Goal: Task Accomplishment & Management: Manage account settings

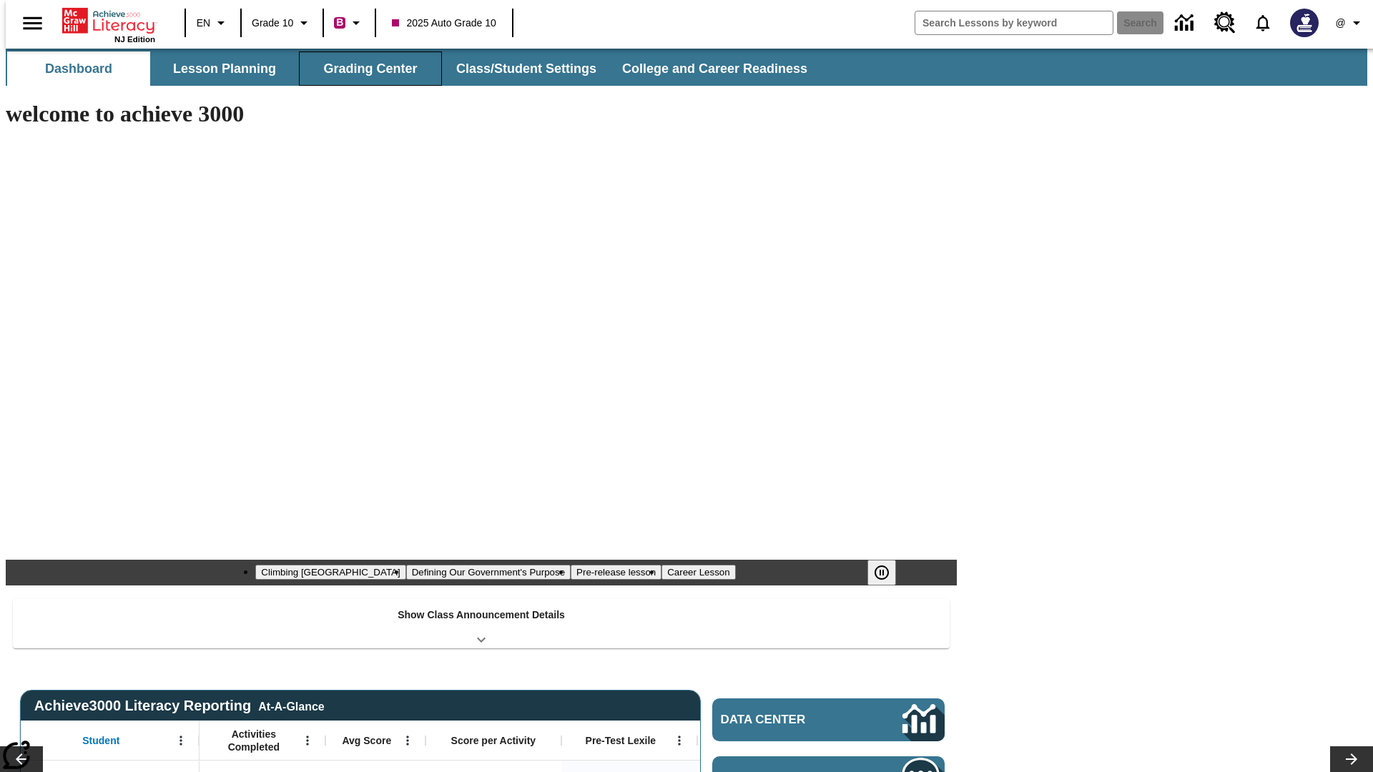
click at [365, 69] on button "Grading Center" at bounding box center [370, 68] width 143 height 34
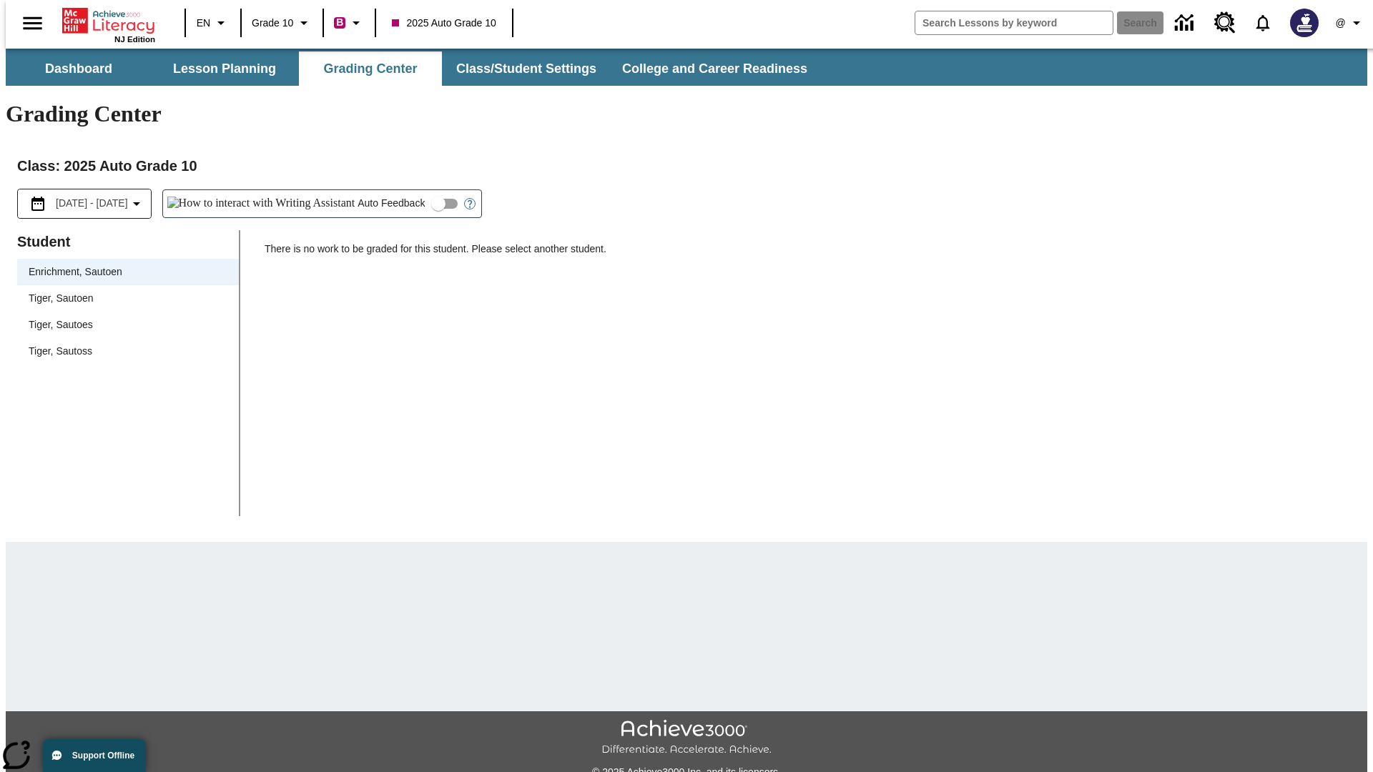
click at [123, 291] on span "Tiger, Sautoen" at bounding box center [128, 298] width 199 height 15
click at [397, 190] on input "Auto Feedback" at bounding box center [437, 203] width 81 height 27
checkbox input "true"
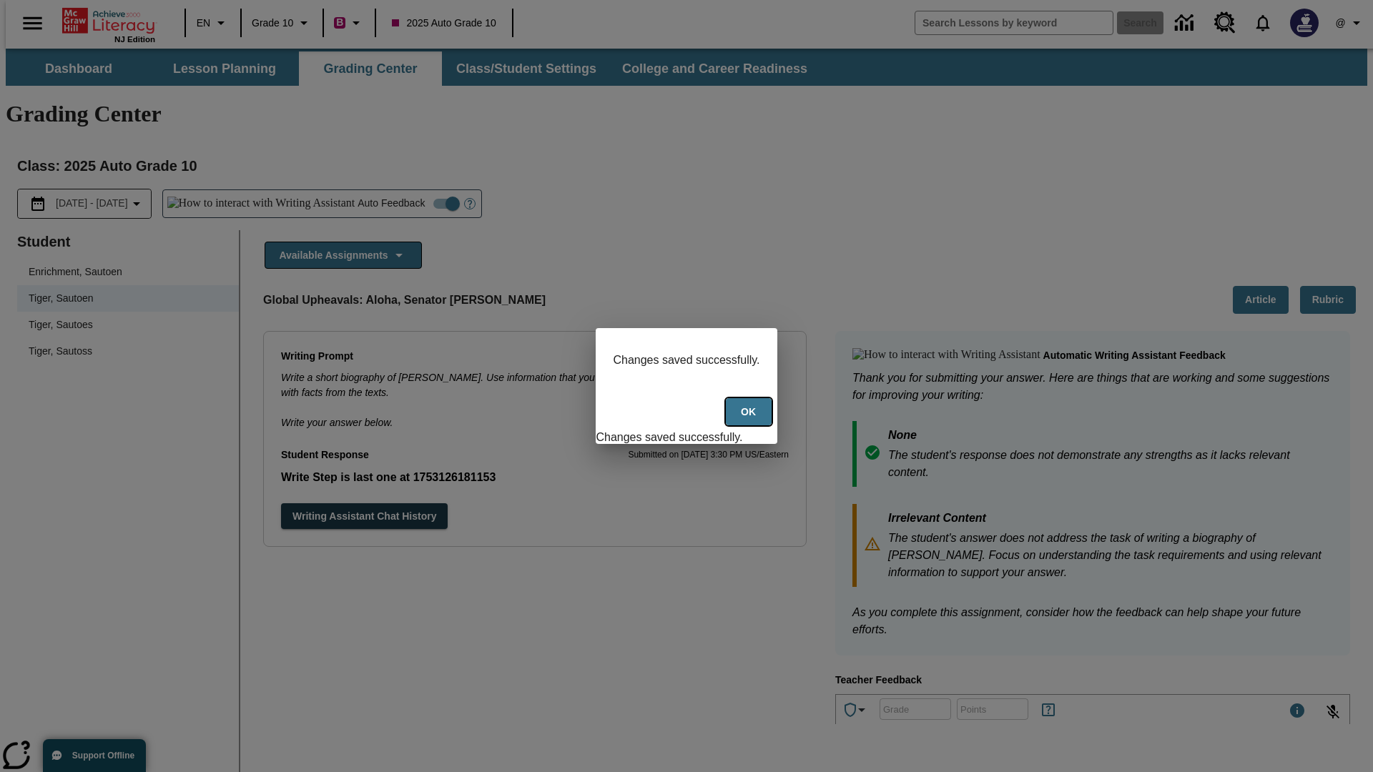
click at [750, 420] on button "Ok" at bounding box center [749, 412] width 46 height 28
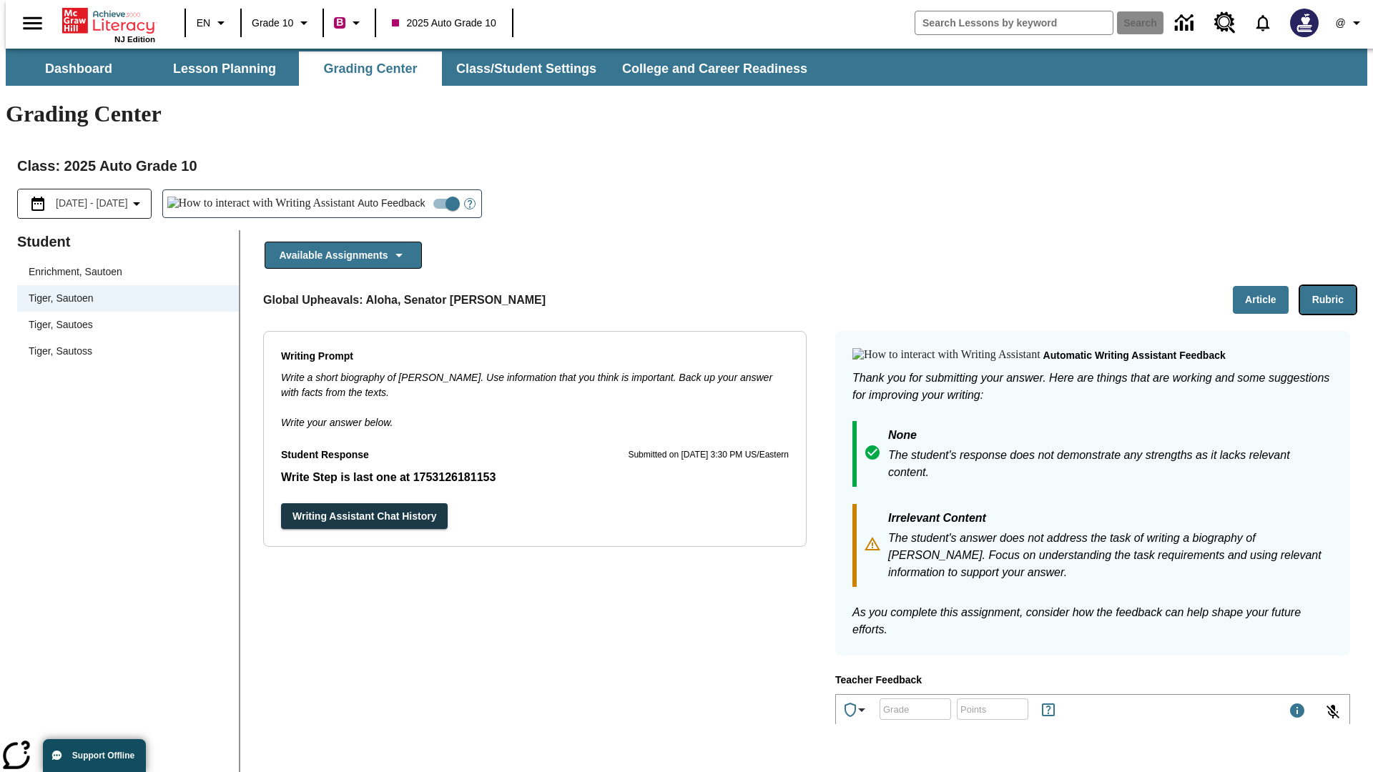
click at [1333, 286] on button "Rubric" at bounding box center [1328, 300] width 56 height 28
click at [1266, 286] on button "Article" at bounding box center [1260, 300] width 56 height 28
click at [212, 23] on icon "Language: EN, Select a language" at bounding box center [220, 22] width 17 height 17
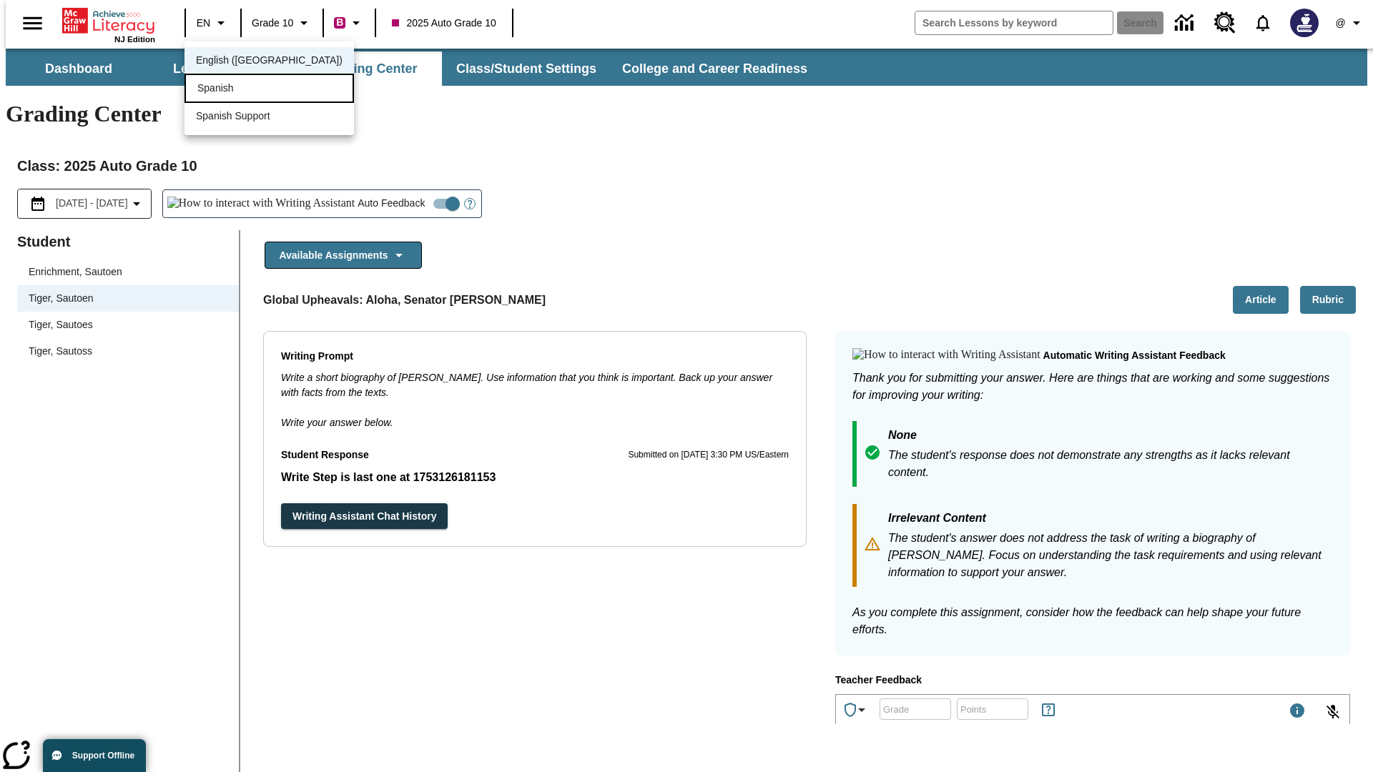
click at [238, 89] on div "Spanish" at bounding box center [268, 88] width 169 height 29
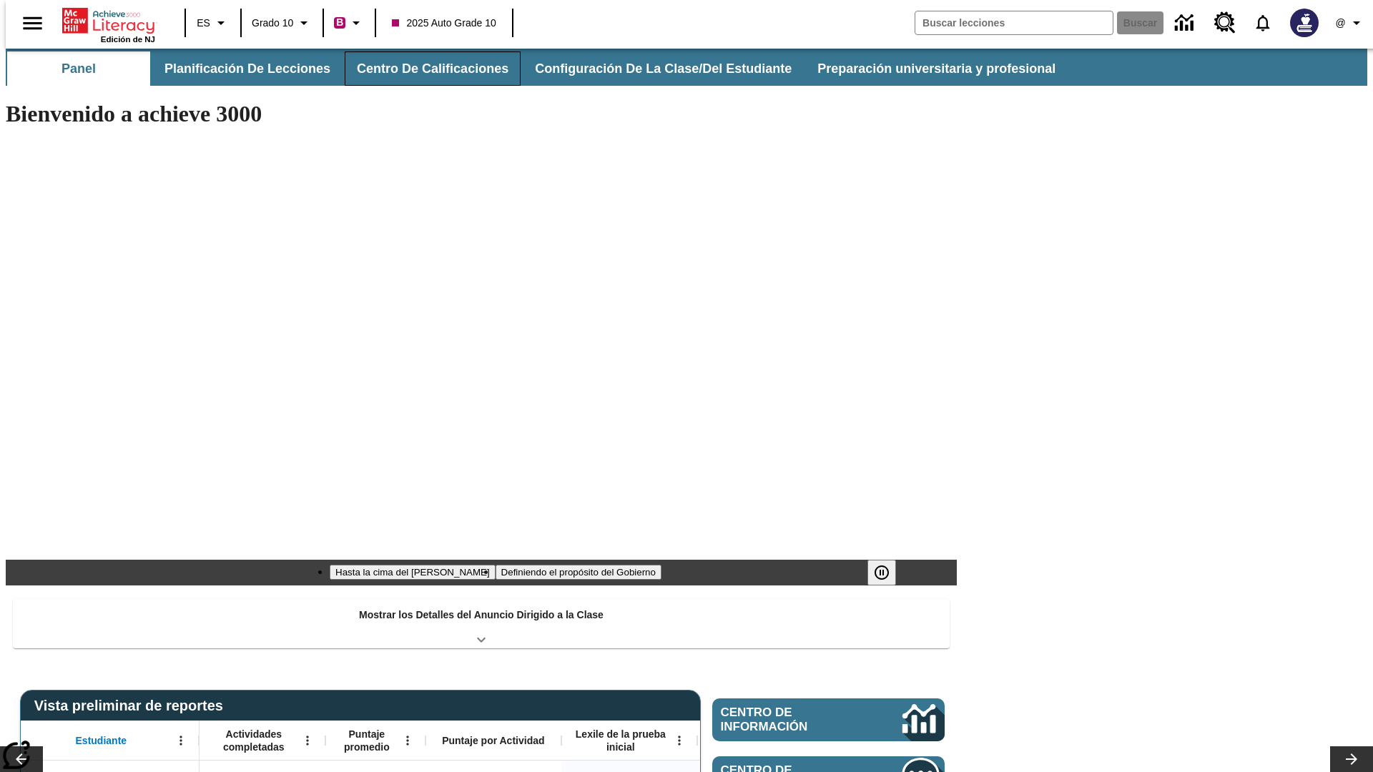
click at [420, 69] on button "Centro de calificaciones" at bounding box center [433, 68] width 176 height 34
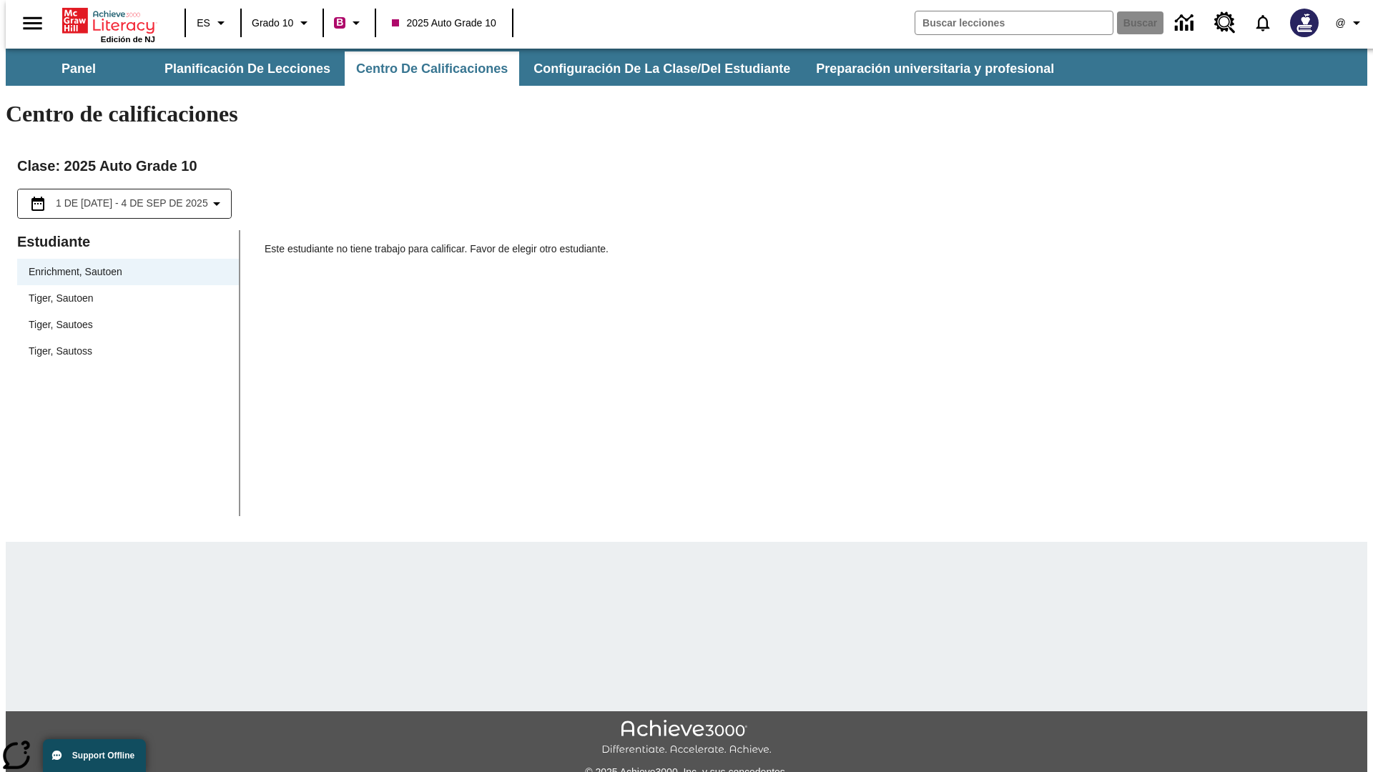
click at [123, 291] on span "Tiger, Sautoen" at bounding box center [128, 298] width 199 height 15
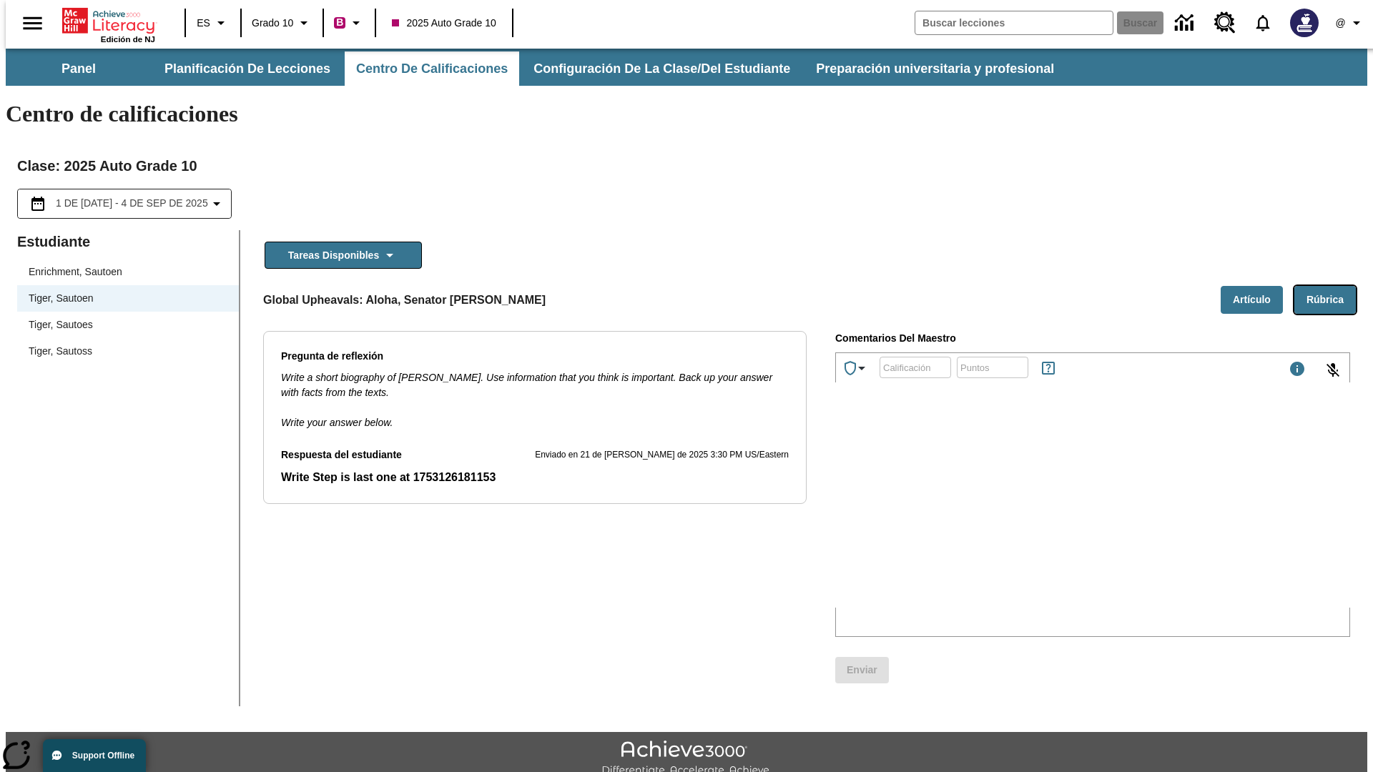
click at [1330, 286] on button "Rúbrica" at bounding box center [1324, 300] width 61 height 28
click at [1257, 286] on button "Artículo" at bounding box center [1251, 300] width 62 height 28
